Goal: Task Accomplishment & Management: Complete application form

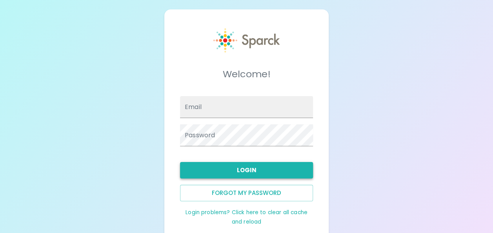
type input "[EMAIL_ADDRESS][DOMAIN_NAME]"
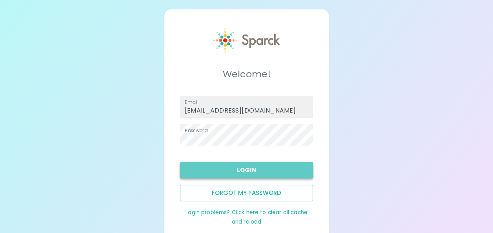
click at [234, 169] on button "Login" at bounding box center [246, 170] width 133 height 16
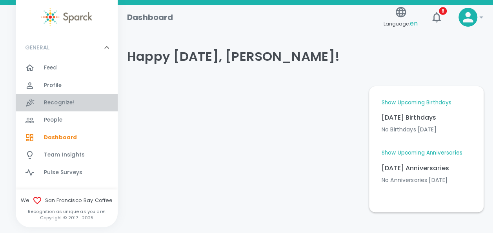
click at [68, 107] on span "Recognize! 0" at bounding box center [59, 102] width 31 height 11
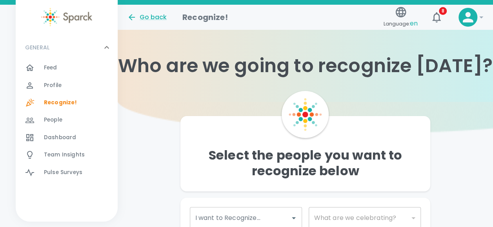
scroll to position [64, 0]
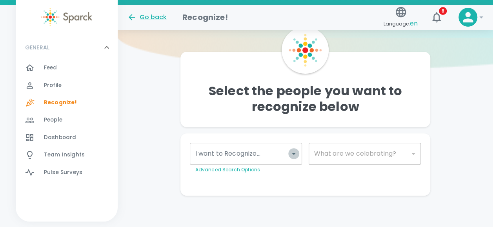
click at [296, 153] on icon "Open" at bounding box center [293, 153] width 9 height 9
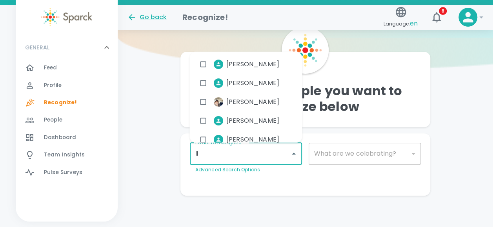
type input "lin"
click at [204, 118] on input "checkbox" at bounding box center [203, 120] width 15 height 15
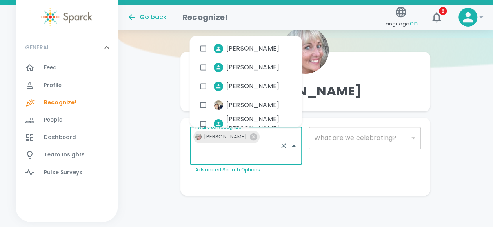
scroll to position [49, 0]
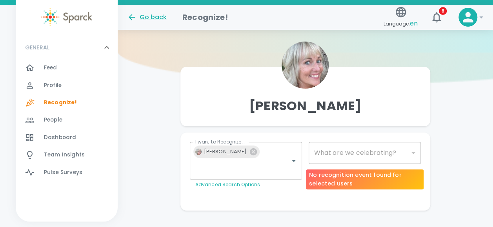
click at [357, 153] on div "​" at bounding box center [364, 153] width 112 height 22
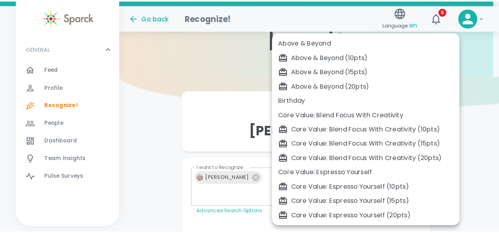
scroll to position [43, 0]
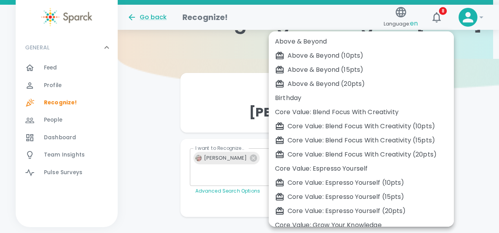
click at [357, 153] on body "Skip Navigation Go back Recognize! Language: en 8 ! GENERAL 0 Feed 0 Profile 0 …" at bounding box center [249, 102] width 499 height 291
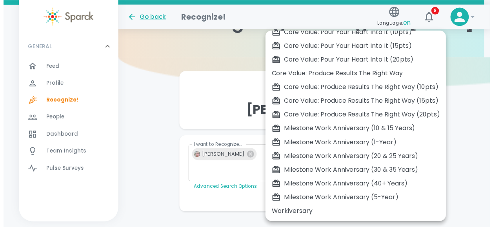
scroll to position [262, 0]
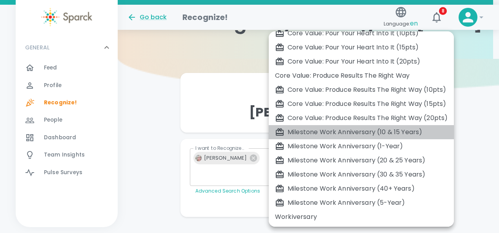
click at [350, 133] on div "Milestone Work Anniversary (10 & 15 Years)" at bounding box center [361, 131] width 172 height 9
type input "2106"
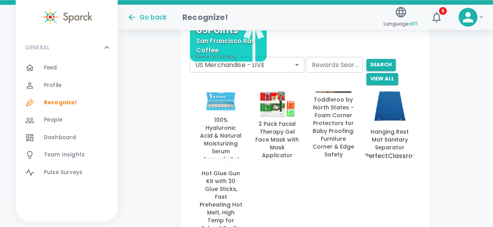
scroll to position [408, 0]
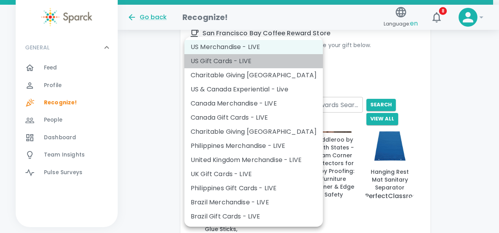
click at [266, 61] on li "US Gift Cards - LIVE" at bounding box center [253, 61] width 138 height 14
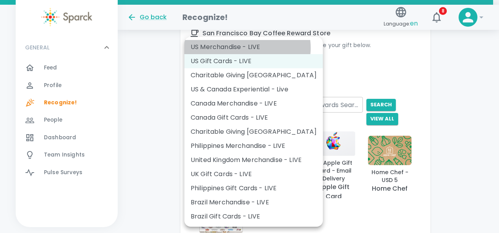
click at [243, 48] on li "US Merchandise - LIVE" at bounding box center [253, 47] width 138 height 14
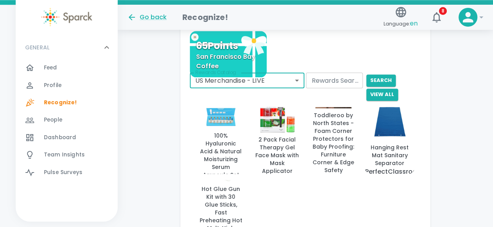
scroll to position [431, 0]
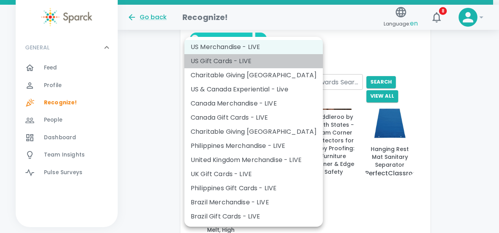
click at [274, 62] on li "US Gift Cards - LIVE" at bounding box center [253, 61] width 138 height 14
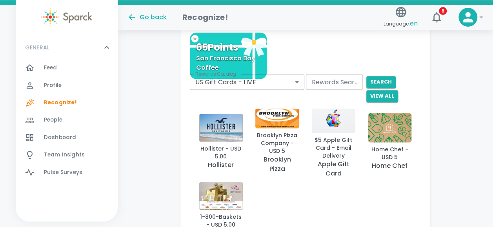
click at [323, 185] on div "Hollister - USD 5.00 Hollister Brooklyn Pizza Company - USD 5 Brooklyn Pizza Co…" at bounding box center [302, 175] width 238 height 158
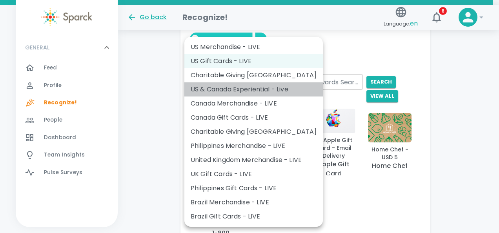
click at [261, 89] on li "US & Canada Experiential - Live" at bounding box center [253, 89] width 138 height 14
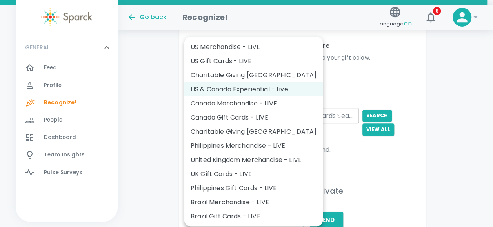
scroll to position [412, 0]
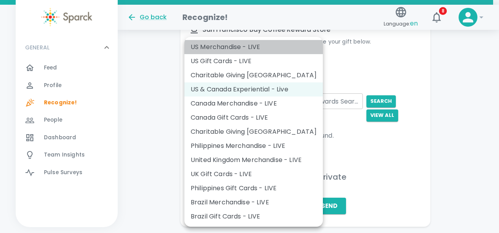
click at [266, 52] on li "US Merchandise - LIVE" at bounding box center [253, 47] width 138 height 14
type input "728"
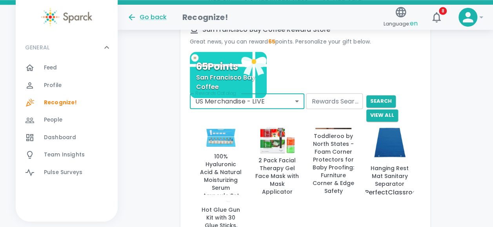
click at [186, 162] on div "100% Hyaluronic Acid & Natural Moisturizing Serum Ampoule Set PURSONIC 2 Pack F…" at bounding box center [302, 194] width 238 height 158
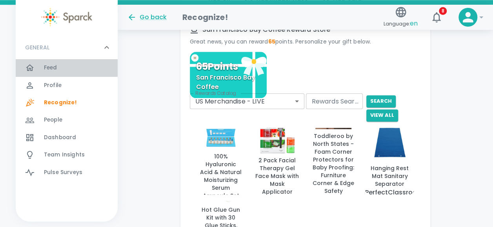
click at [56, 65] on span "Feed" at bounding box center [50, 68] width 13 height 8
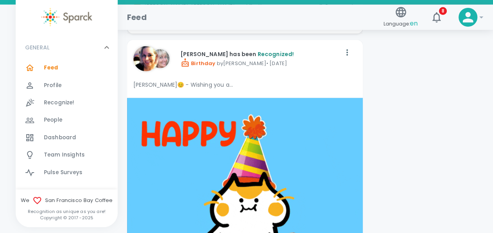
scroll to position [2384, 0]
